Goal: Find specific page/section: Locate item on page

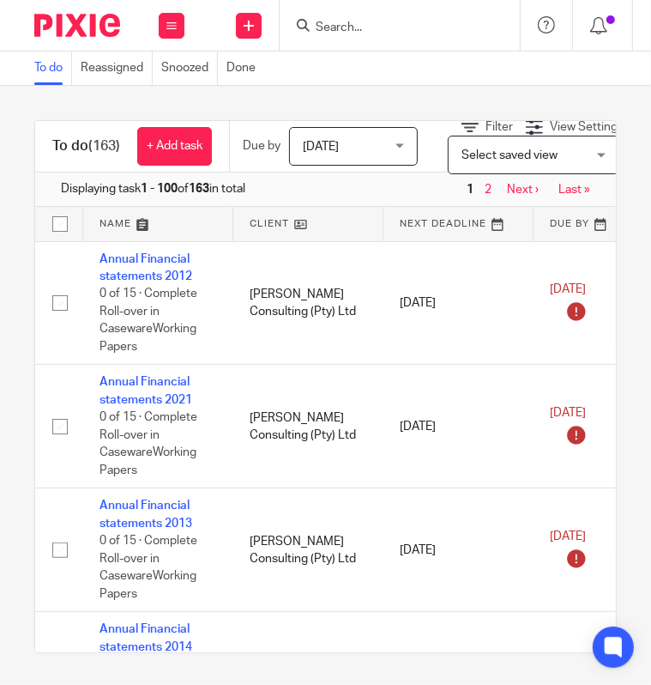
click at [343, 28] on input "Search" at bounding box center [391, 28] width 154 height 15
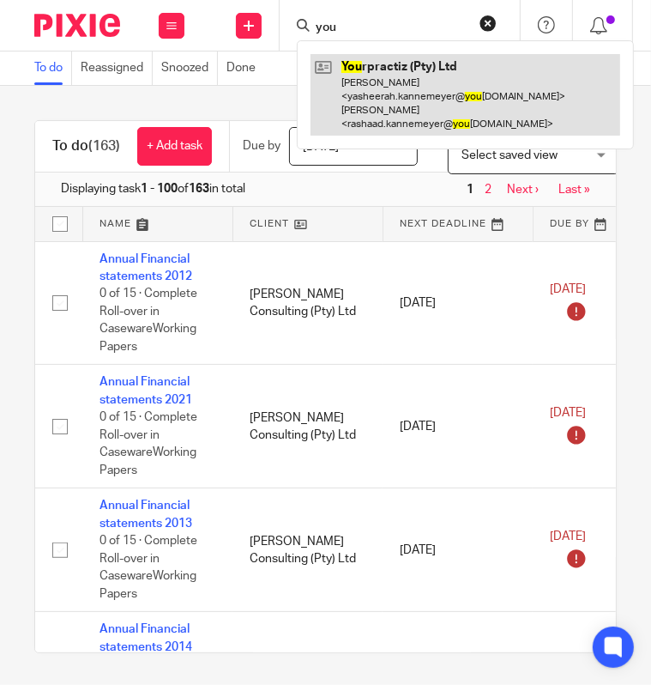
type input "you"
click at [398, 87] on link at bounding box center [466, 95] width 310 height 82
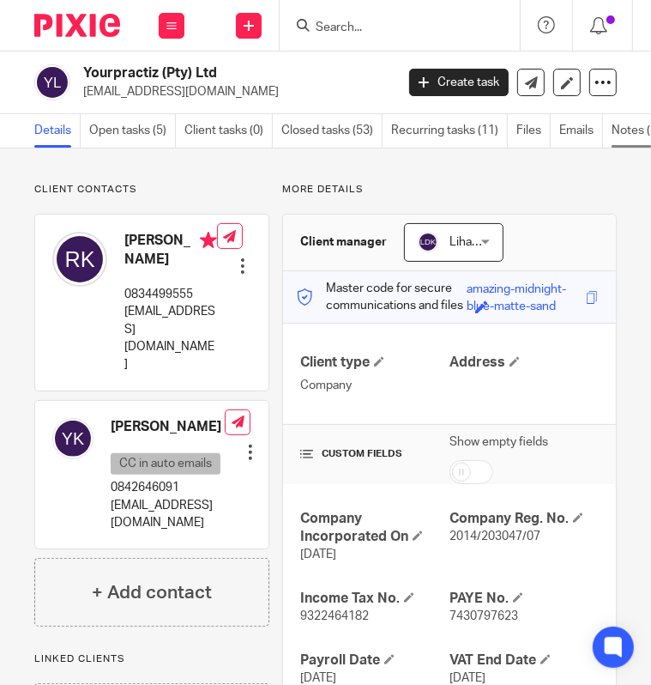
click at [627, 124] on link "Notes (1)" at bounding box center [641, 130] width 58 height 33
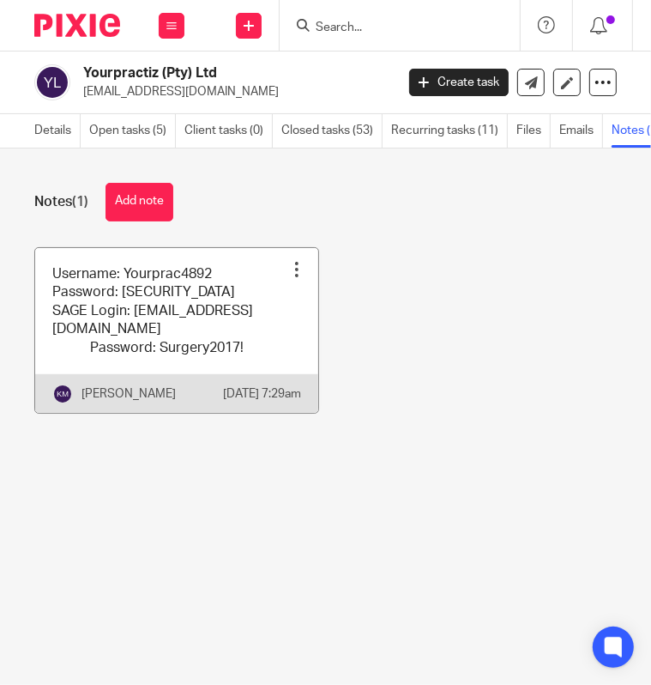
click at [175, 313] on link at bounding box center [176, 330] width 283 height 165
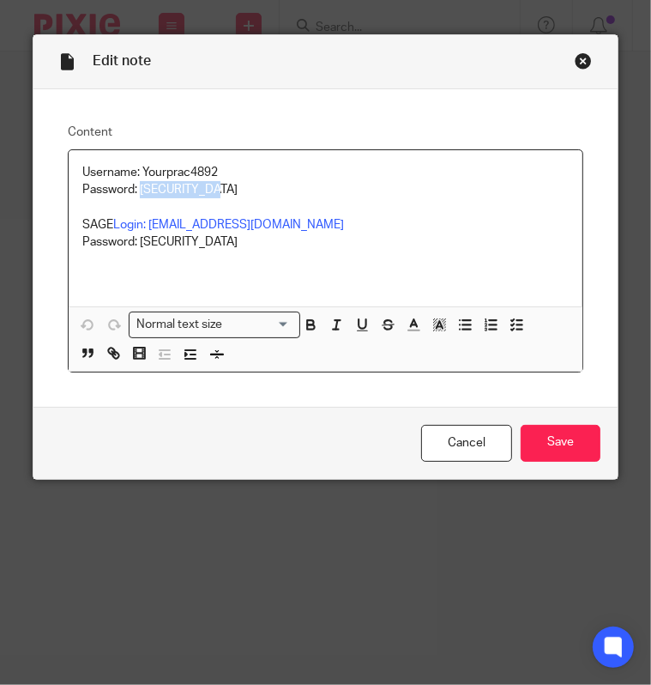
drag, startPoint x: 220, startPoint y: 193, endPoint x: 134, endPoint y: 190, distance: 86.7
click at [134, 190] on p "Username: Yourprac4892 Password: [SECURITY_DATA]" at bounding box center [325, 181] width 486 height 35
copy p "Surgery2023!"
